Goal: Information Seeking & Learning: Learn about a topic

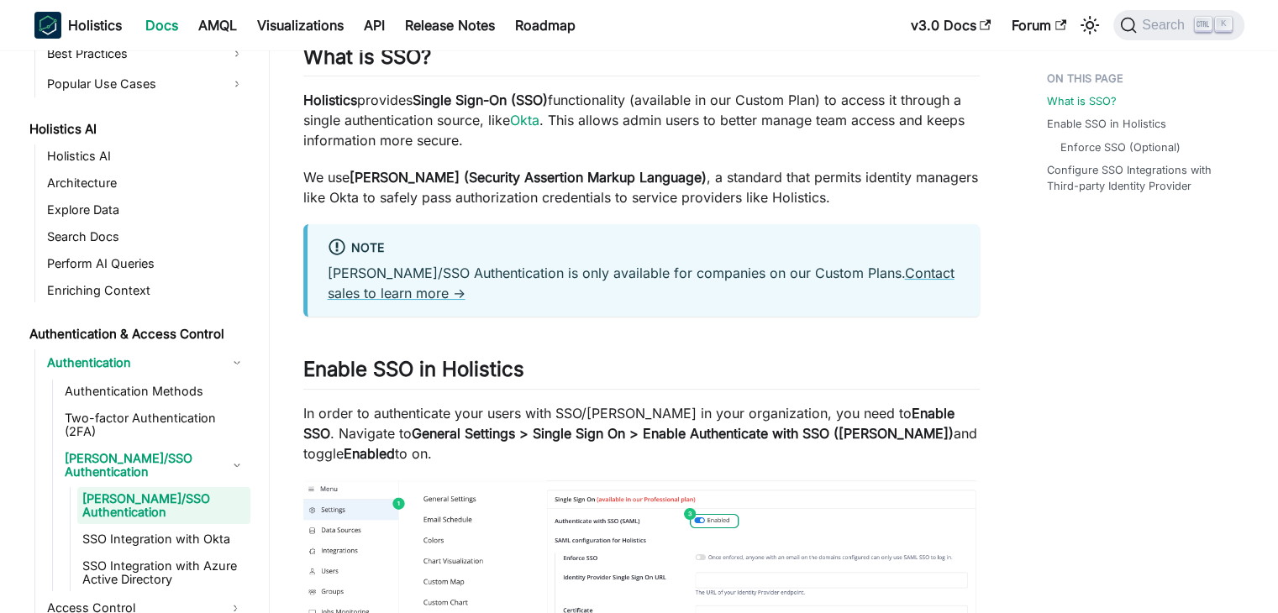
scroll to position [151, 0]
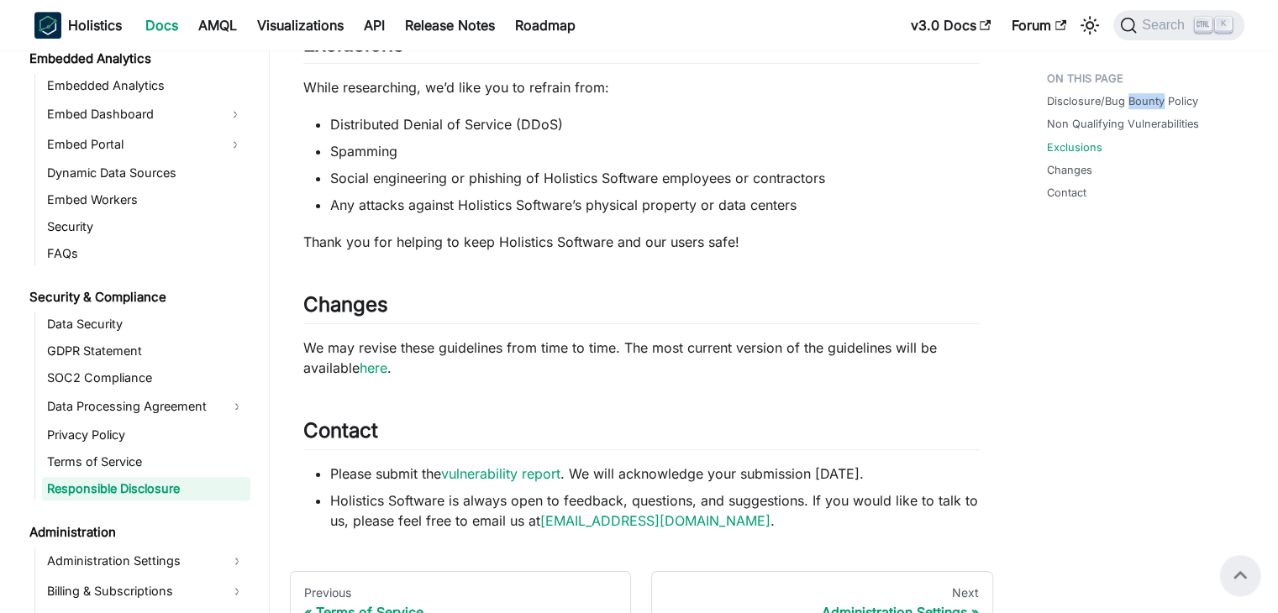
scroll to position [1175, 0]
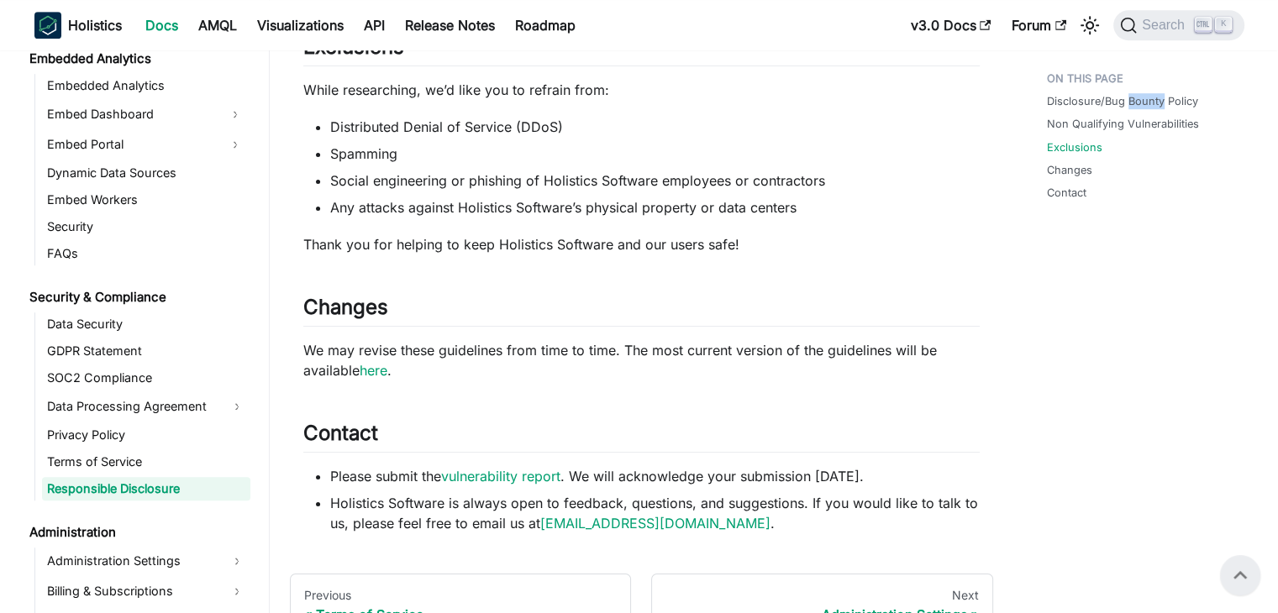
click at [527, 475] on link "vulnerability report" at bounding box center [500, 476] width 119 height 17
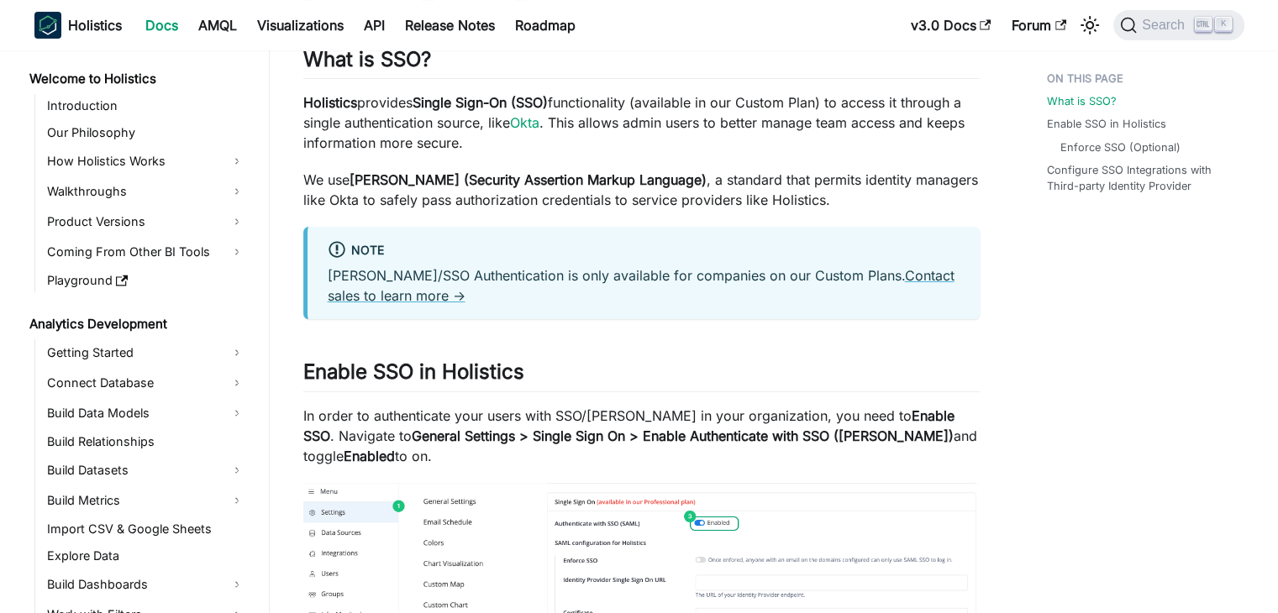
scroll to position [800, 0]
